Goal: Information Seeking & Learning: Learn about a topic

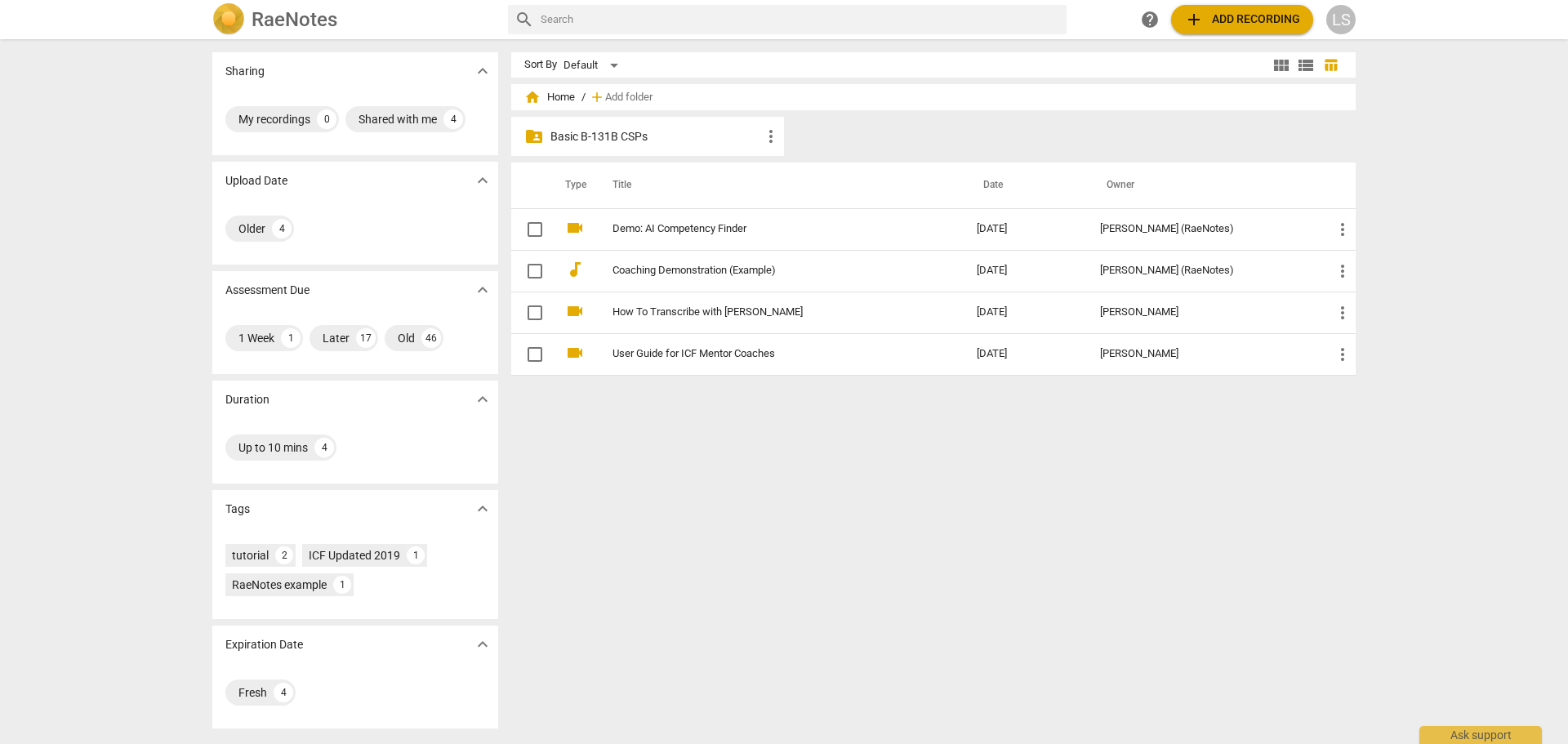
click at [595, 142] on p "Basic B-131B CSPs" at bounding box center [655, 136] width 211 height 17
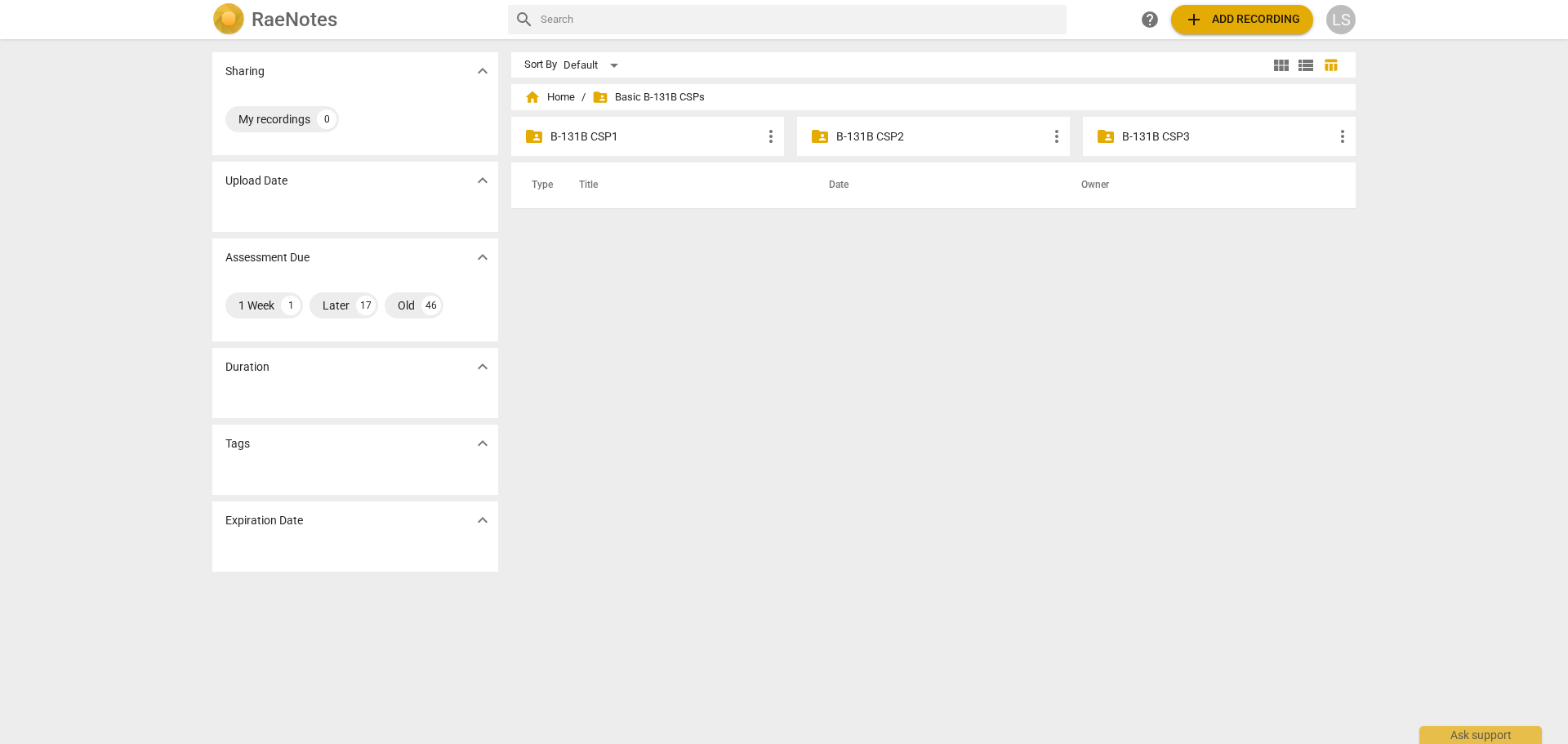
click at [935, 134] on p "B-131B CSP2" at bounding box center [942, 136] width 211 height 17
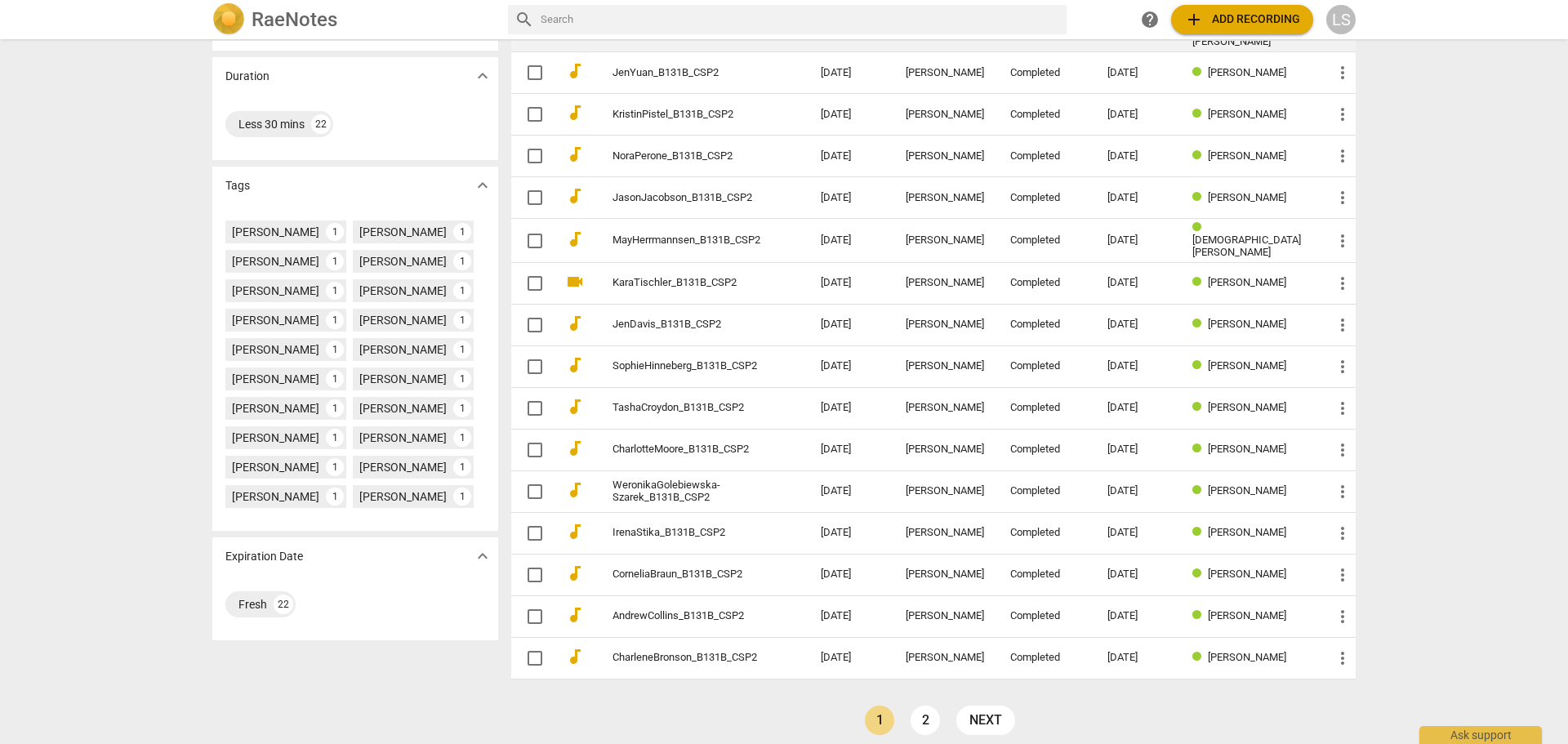
scroll to position [331, 0]
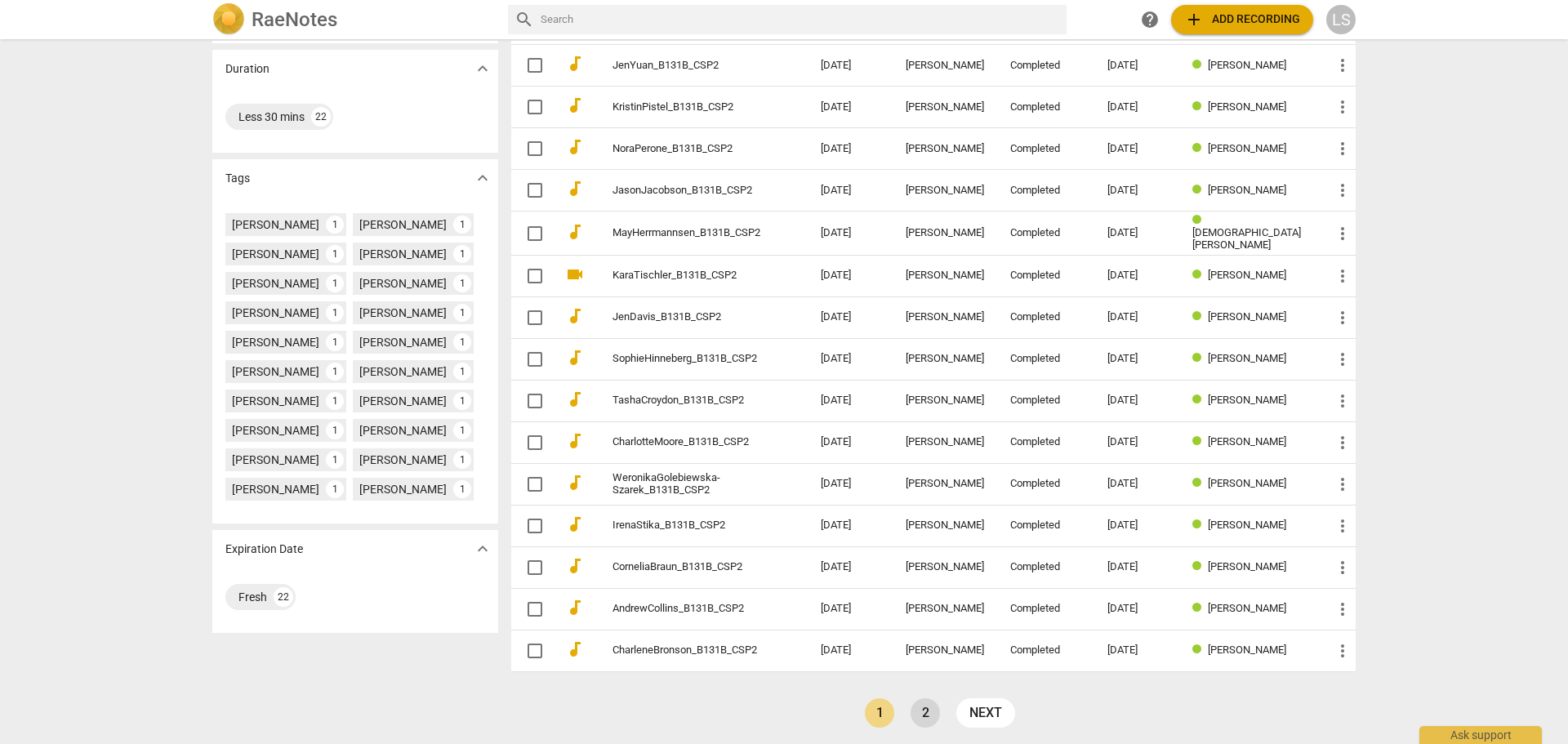
click at [925, 708] on link "2" at bounding box center [926, 712] width 30 height 30
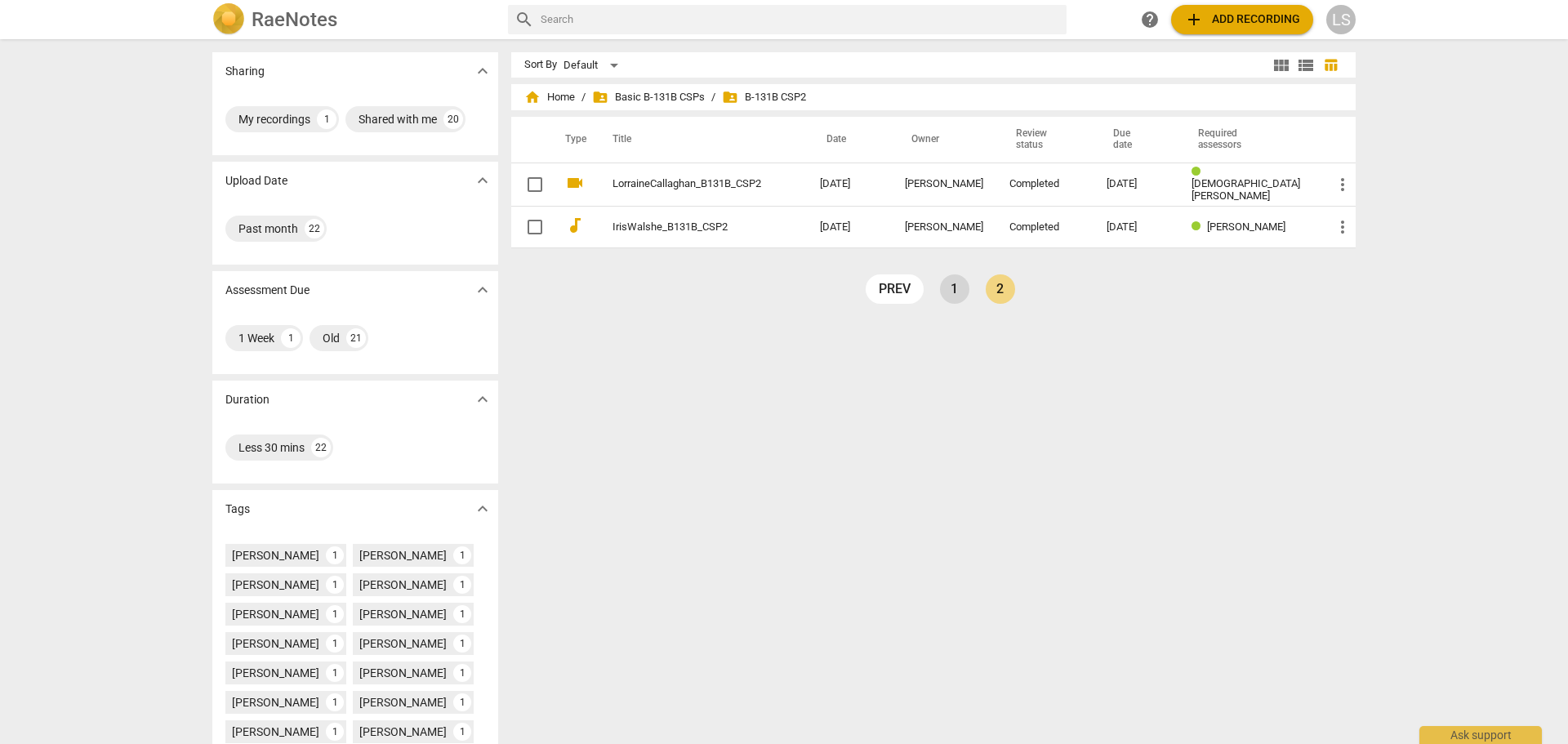
click at [945, 283] on link "1" at bounding box center [954, 289] width 30 height 30
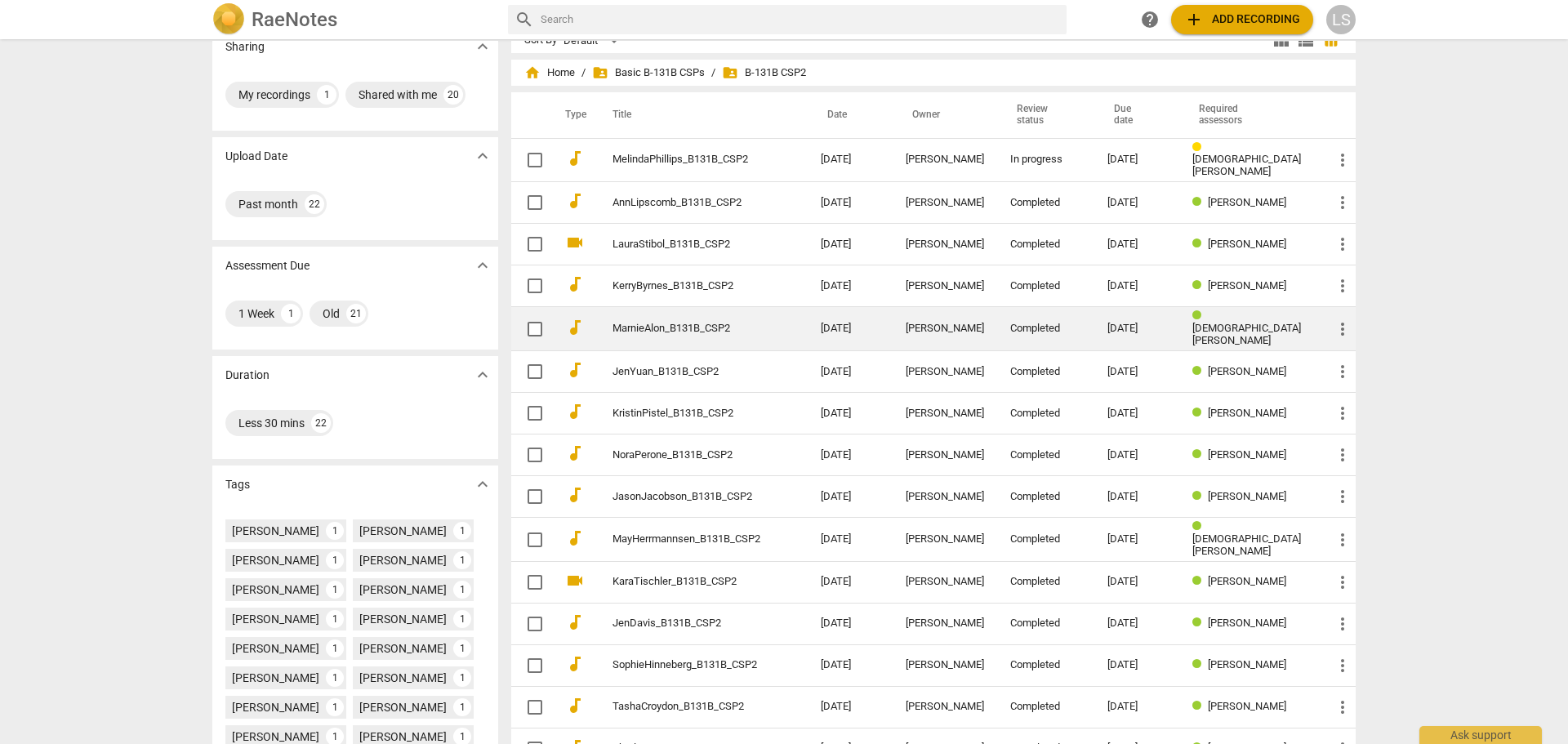
scroll to position [26, 0]
click at [682, 324] on link "MarnieAlon_B131B_CSP2" at bounding box center [687, 328] width 150 height 12
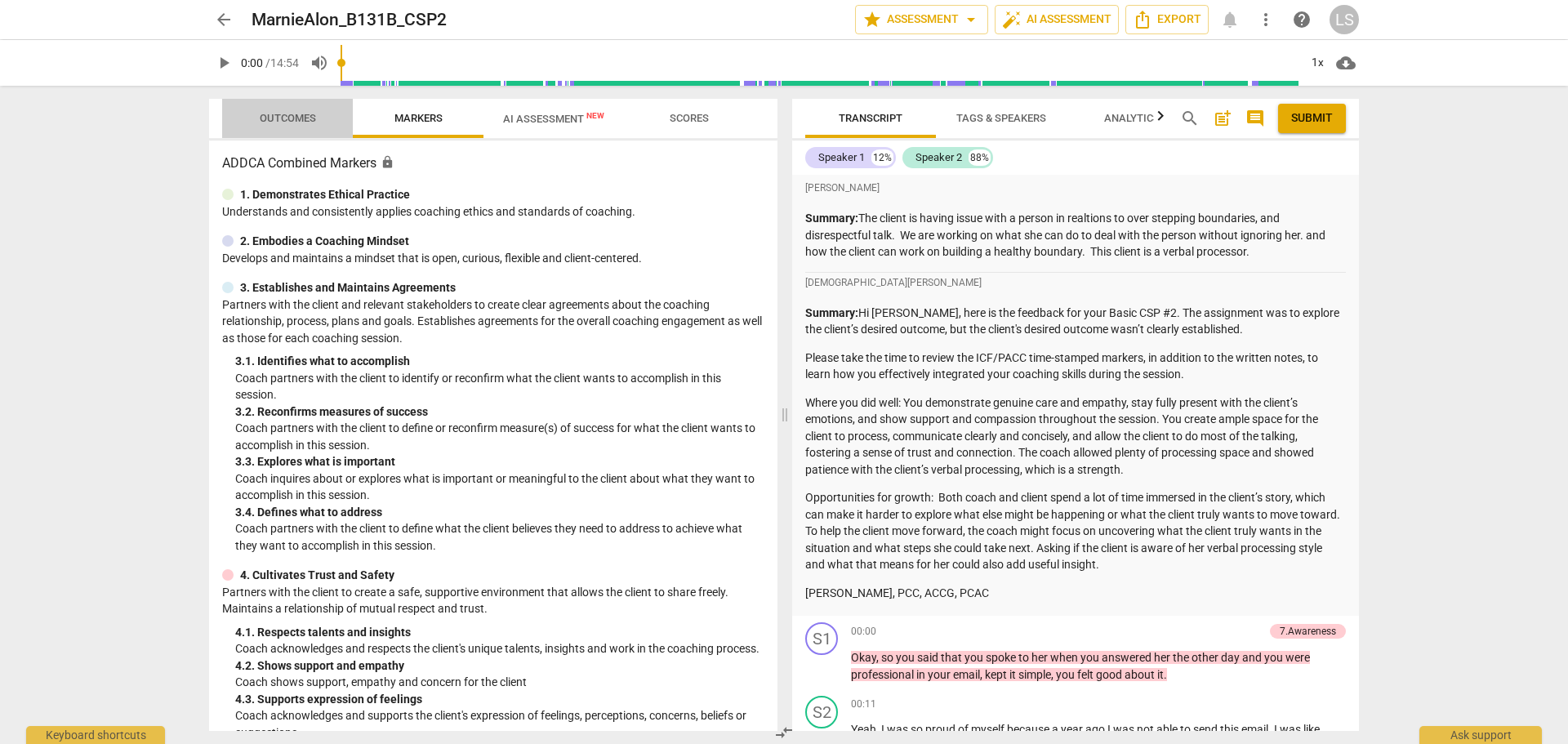
click at [292, 123] on span "Outcomes" at bounding box center [287, 118] width 56 height 12
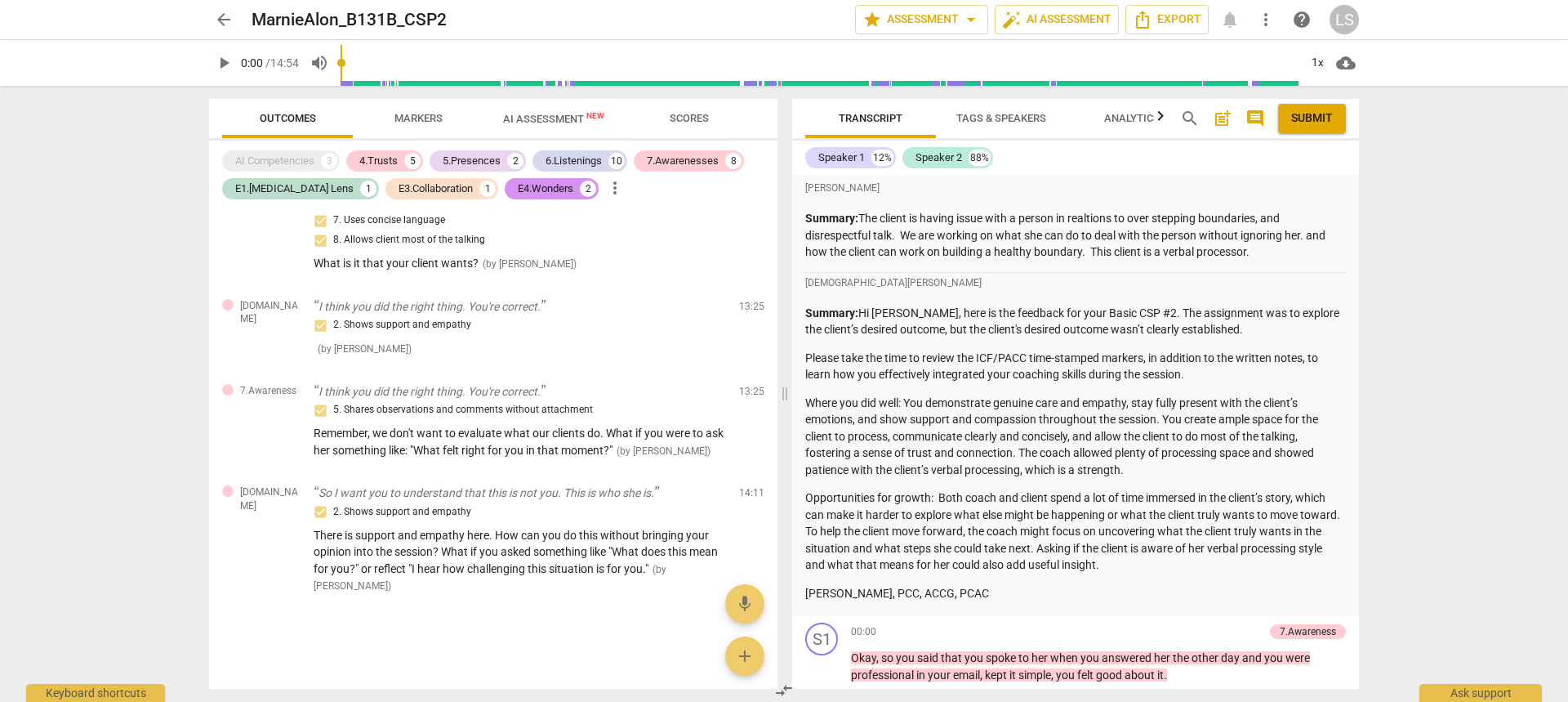
drag, startPoint x: 868, startPoint y: 313, endPoint x: 1228, endPoint y: 573, distance: 444.1
click at [1228, 573] on div "Summary: Hi [PERSON_NAME], here is the feedback for your Basic CSP #2. The assi…" at bounding box center [1074, 453] width 540 height 297
click at [1089, 450] on p "Where you did well: You demonstrate genuine care and empathy, stay fully presen…" at bounding box center [1074, 436] width 540 height 84
drag, startPoint x: 823, startPoint y: 592, endPoint x: 958, endPoint y: 587, distance: 135.1
click at [958, 587] on p "[PERSON_NAME], PCC, ACCG, PCAC" at bounding box center [1074, 593] width 540 height 17
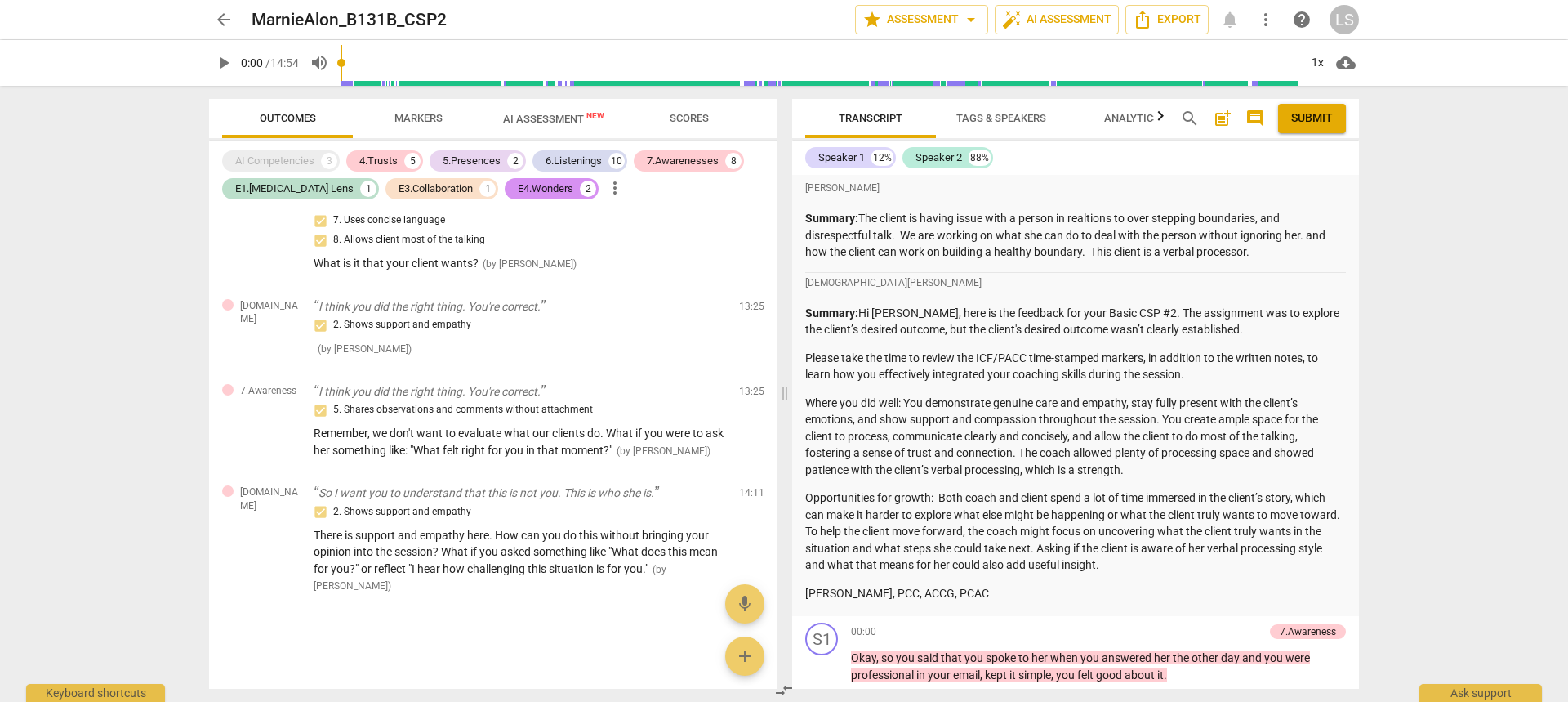
click at [991, 585] on p "[PERSON_NAME], PCC, ACCG, PCAC" at bounding box center [1074, 593] width 540 height 17
click at [977, 591] on p "[PERSON_NAME], PCC, ACCG, PCAC" at bounding box center [1074, 593] width 540 height 17
drag, startPoint x: 976, startPoint y: 591, endPoint x: 809, endPoint y: 591, distance: 167.0
click at [809, 591] on p "[PERSON_NAME], PCC, ACCG, PCAC" at bounding box center [1074, 593] width 540 height 17
click at [925, 448] on p "Where you did well: You demonstrate genuine care and empathy, stay fully presen…" at bounding box center [1074, 436] width 540 height 84
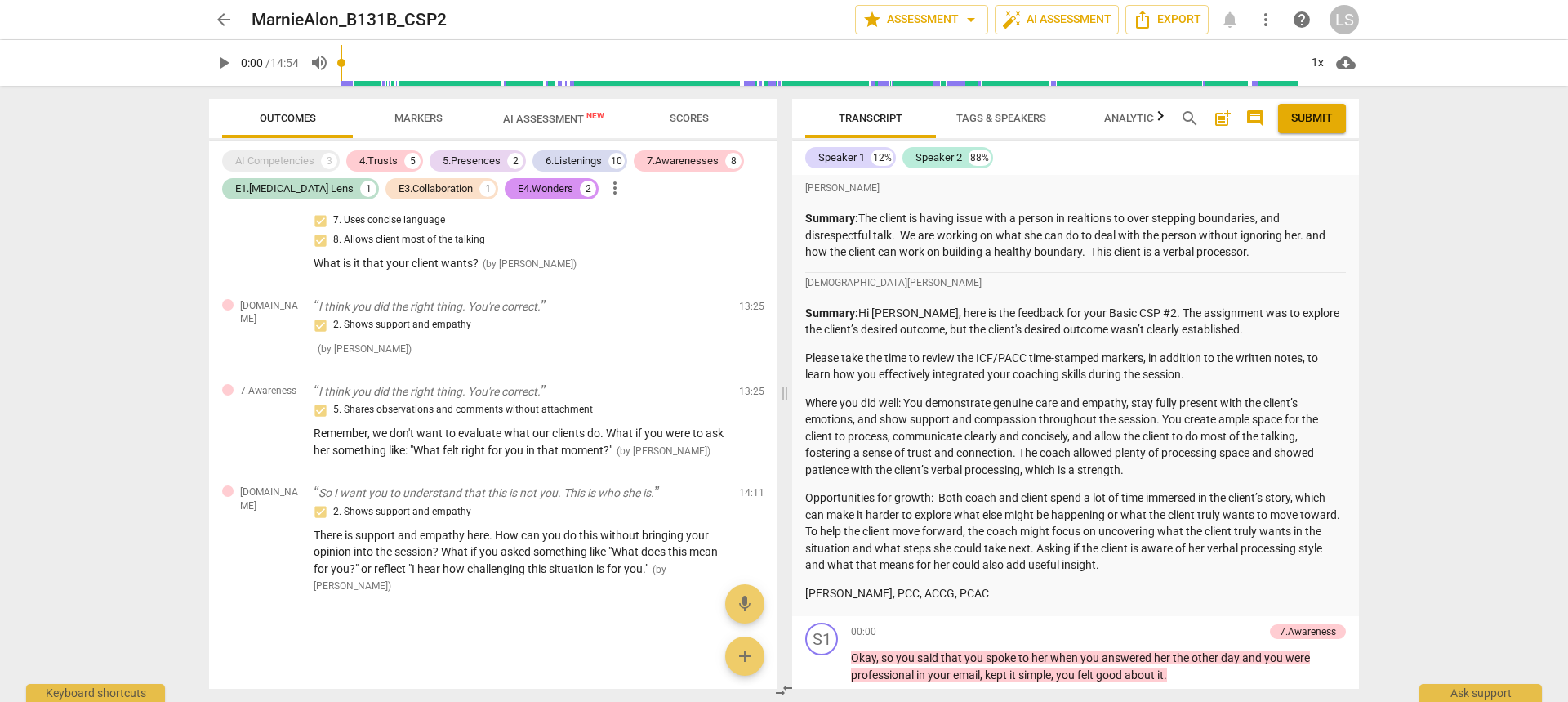
click at [995, 432] on p "Where you did well: You demonstrate genuine care and empathy, stay fully presen…" at bounding box center [1074, 436] width 540 height 84
click at [865, 313] on p "Summary: Hi [PERSON_NAME], here is the feedback for your Basic CSP #2. The assi…" at bounding box center [1074, 321] width 540 height 34
drag, startPoint x: 819, startPoint y: 216, endPoint x: 1287, endPoint y: 253, distance: 469.5
click at [1287, 253] on p "Summary: The client is having issue with a person in realtions to over stepping…" at bounding box center [1074, 235] width 540 height 51
click at [1269, 249] on p "Summary: The client is having issue with a person in realtions to over stepping…" at bounding box center [1074, 235] width 540 height 51
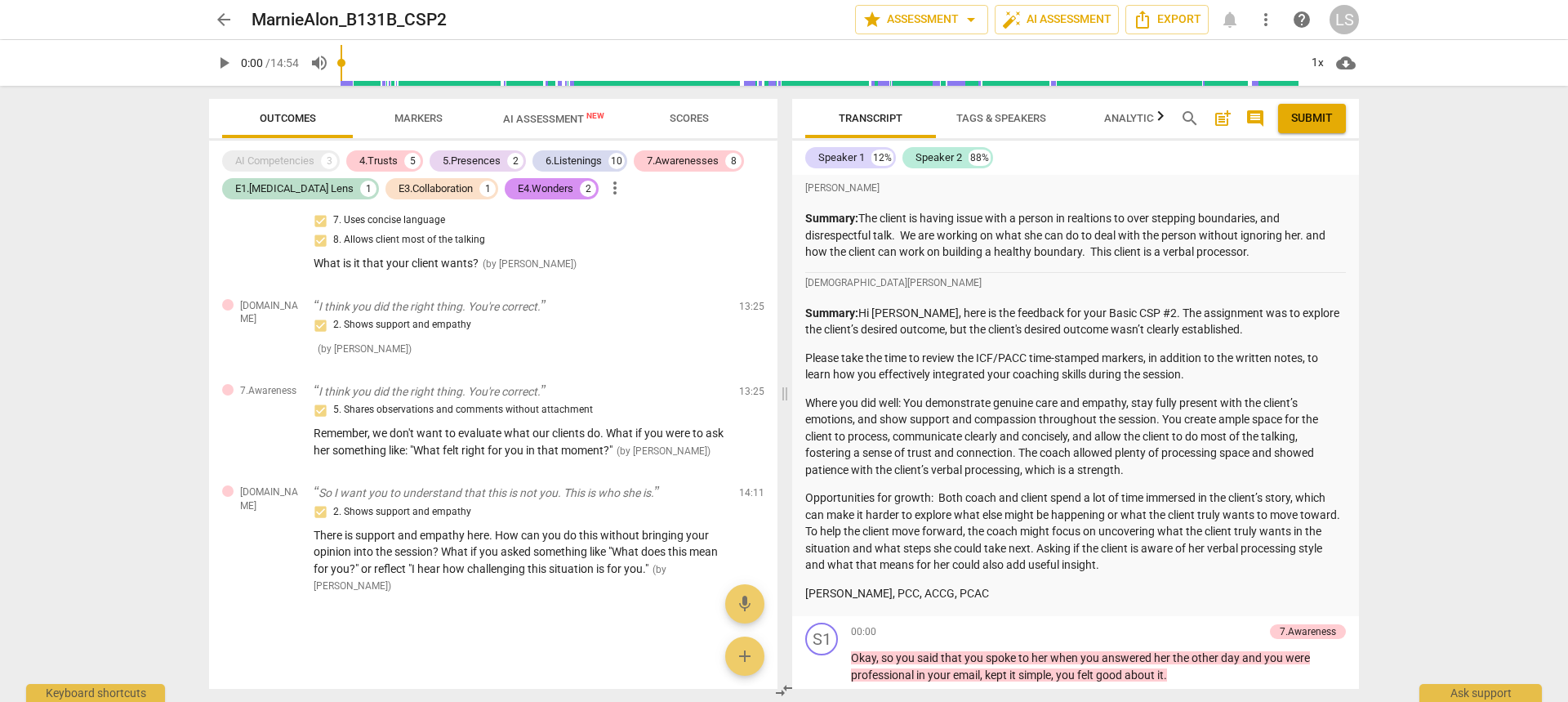
click at [1255, 254] on p "Summary: The client is having issue with a person in realtions to over stepping…" at bounding box center [1074, 235] width 540 height 51
click at [903, 239] on p "Summary: The client is having issue with a person in realtions to over stepping…" at bounding box center [1074, 235] width 540 height 51
click at [1091, 251] on p "Summary: The client is having issue with a person in realtions to over stepping…" at bounding box center [1074, 235] width 540 height 51
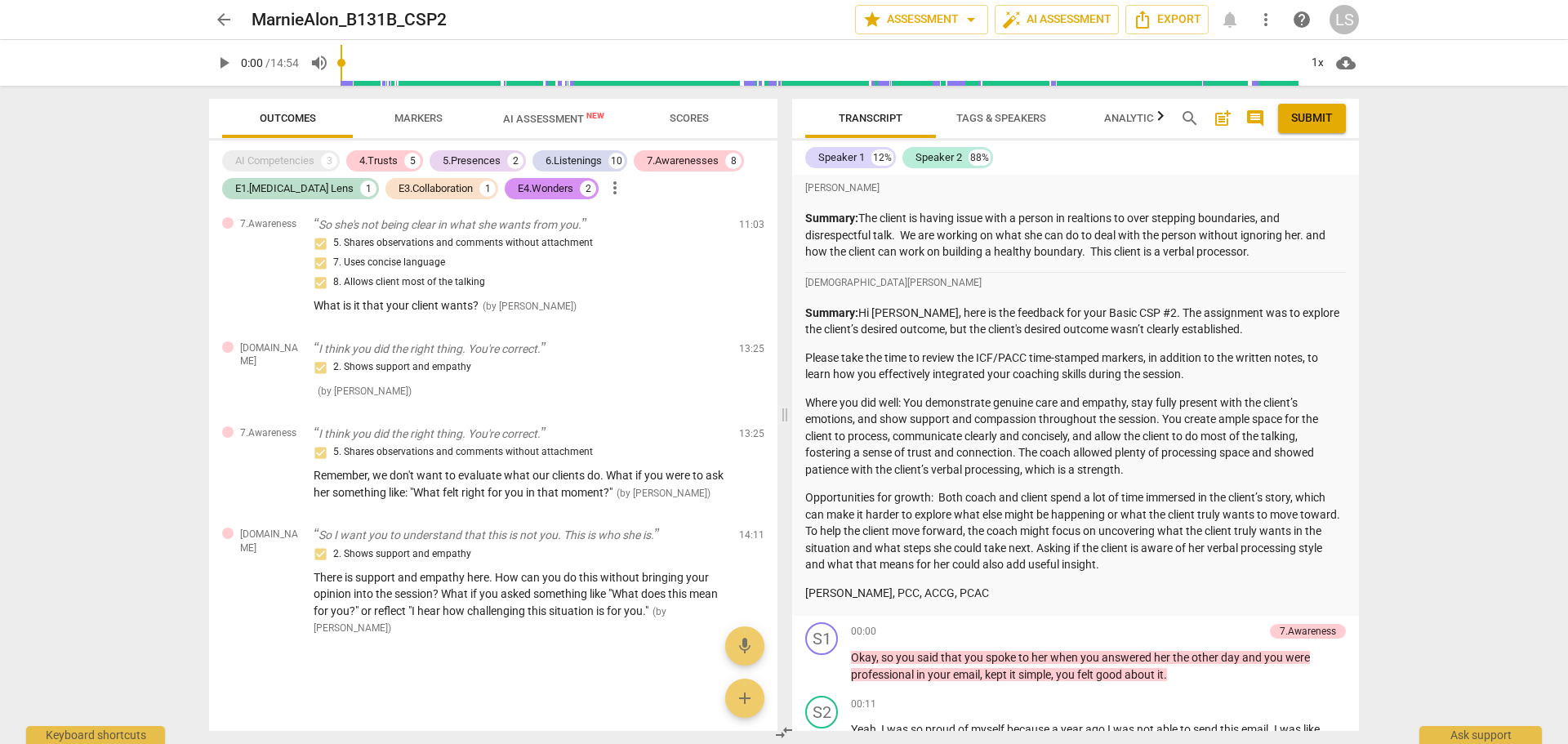
scroll to position [3139, 0]
click at [224, 16] on span "arrow_back" at bounding box center [224, 20] width 20 height 20
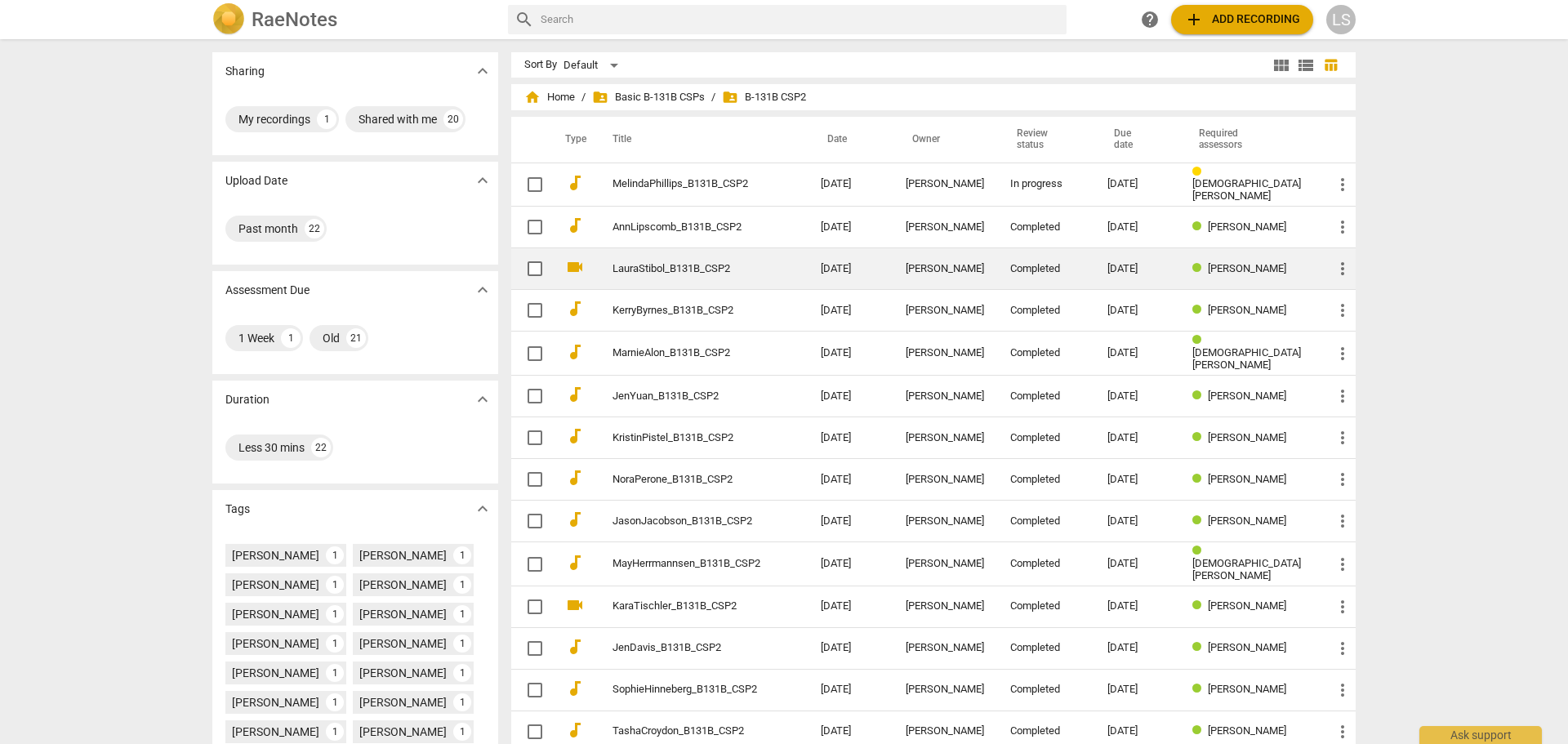
click at [720, 263] on link "LauraStibol_B131B_CSP2" at bounding box center [687, 268] width 150 height 12
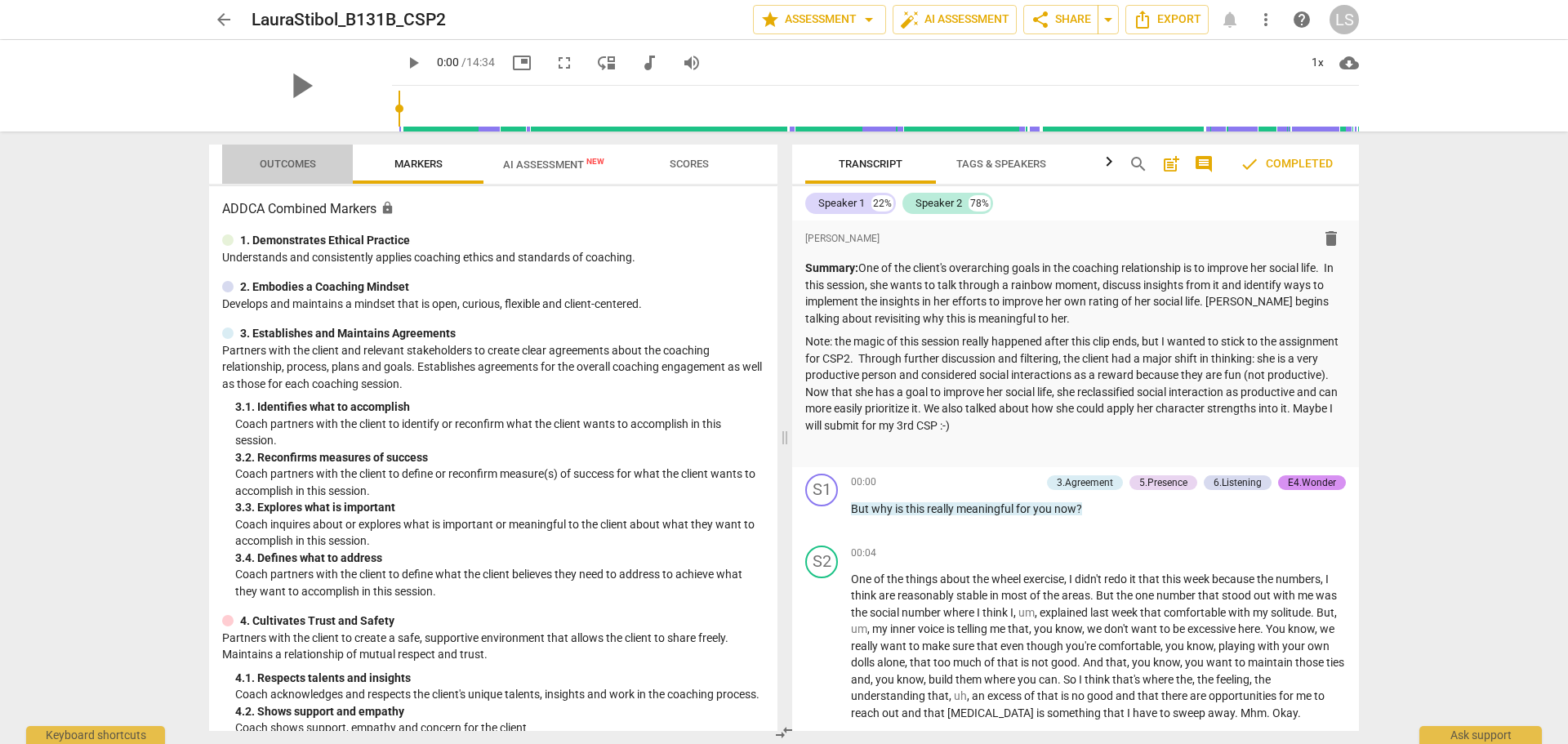
click at [302, 168] on span "Outcomes" at bounding box center [287, 163] width 56 height 12
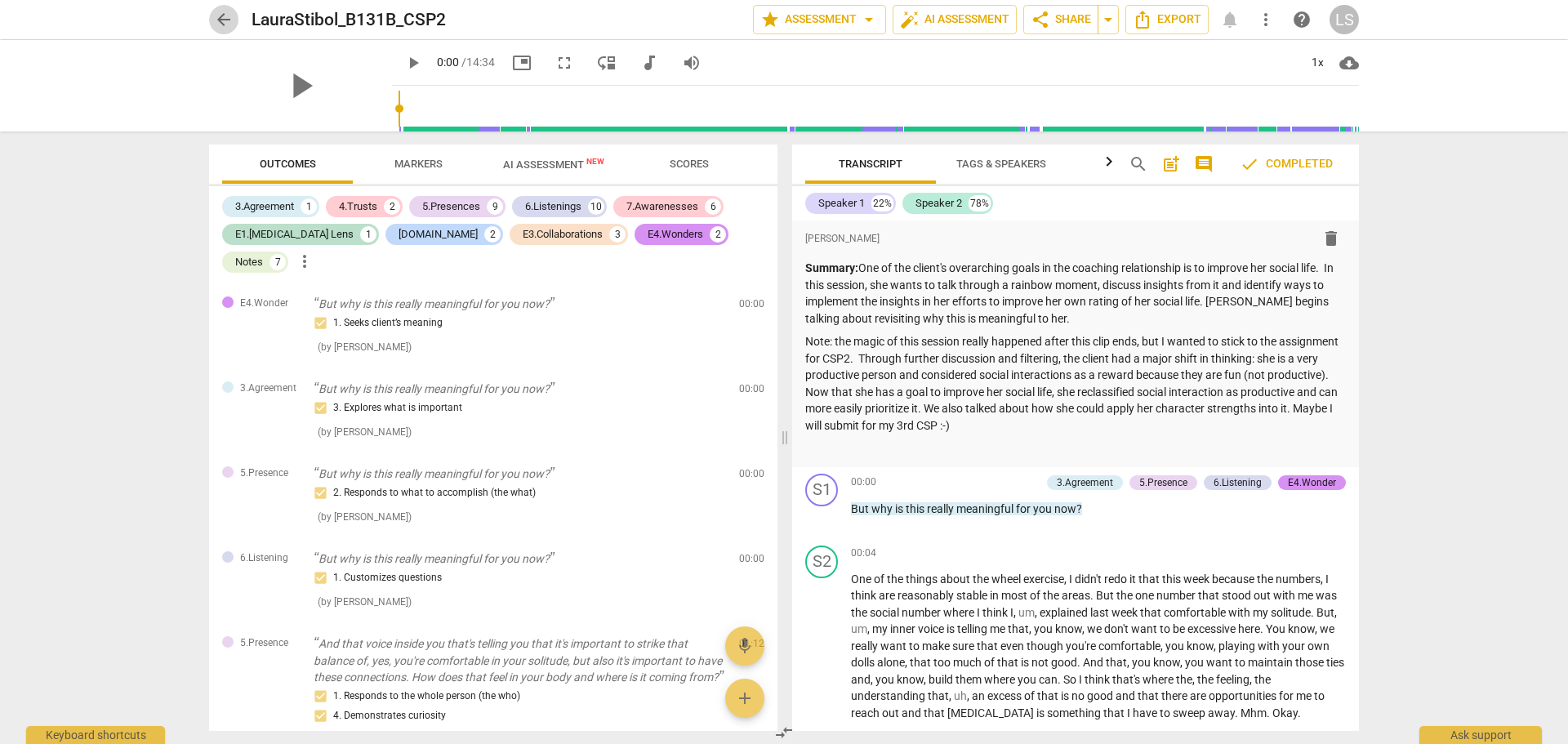
click at [220, 26] on span "arrow_back" at bounding box center [224, 20] width 20 height 20
